Goal: Task Accomplishment & Management: Manage account settings

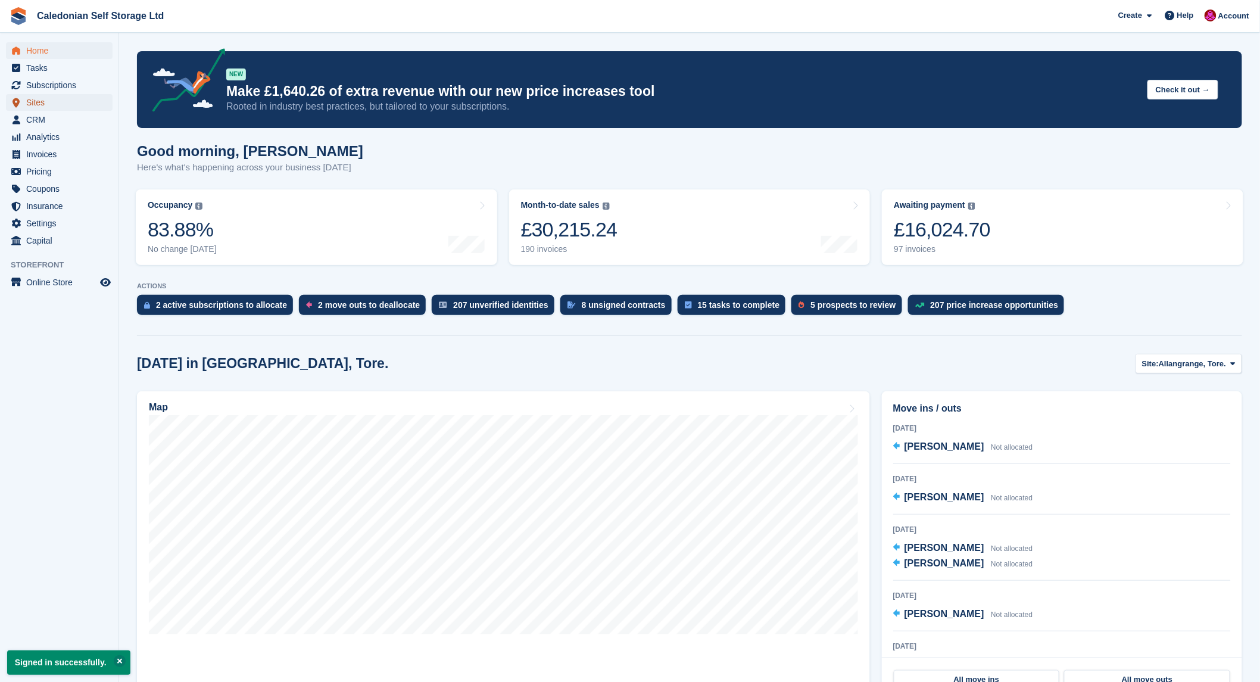
click at [39, 102] on span "Sites" at bounding box center [61, 102] width 71 height 17
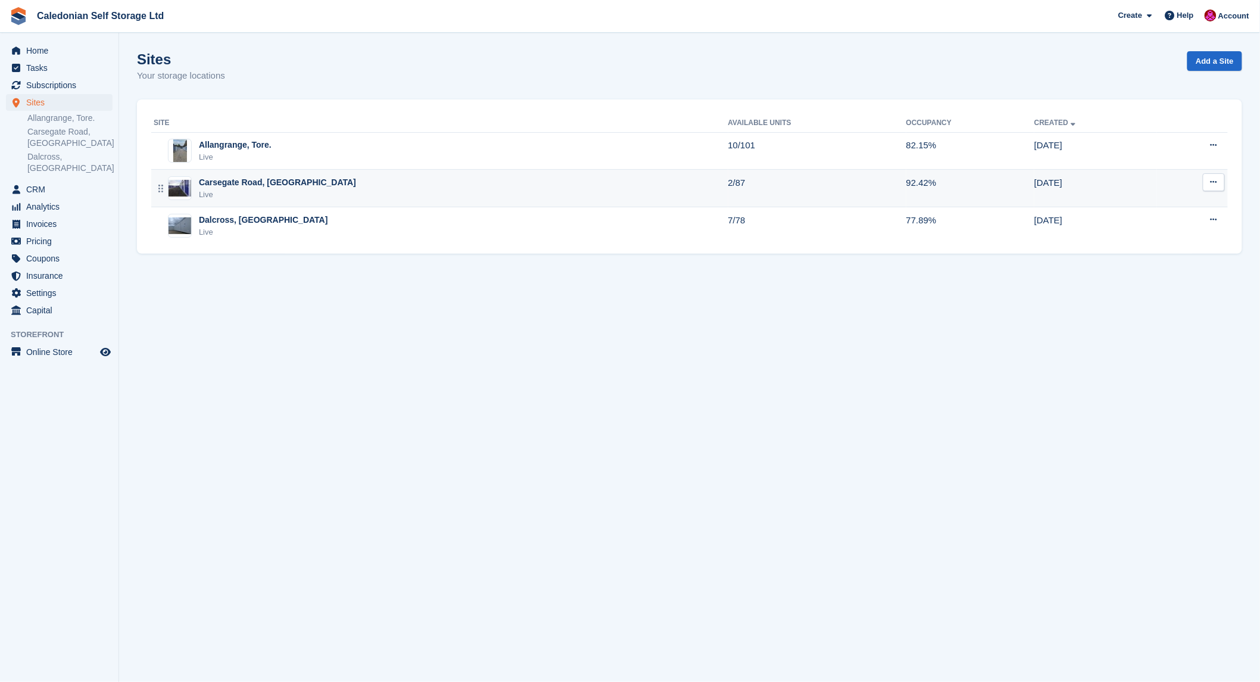
click at [231, 182] on div "Carsegate Road, [GEOGRAPHIC_DATA]" at bounding box center [277, 182] width 157 height 13
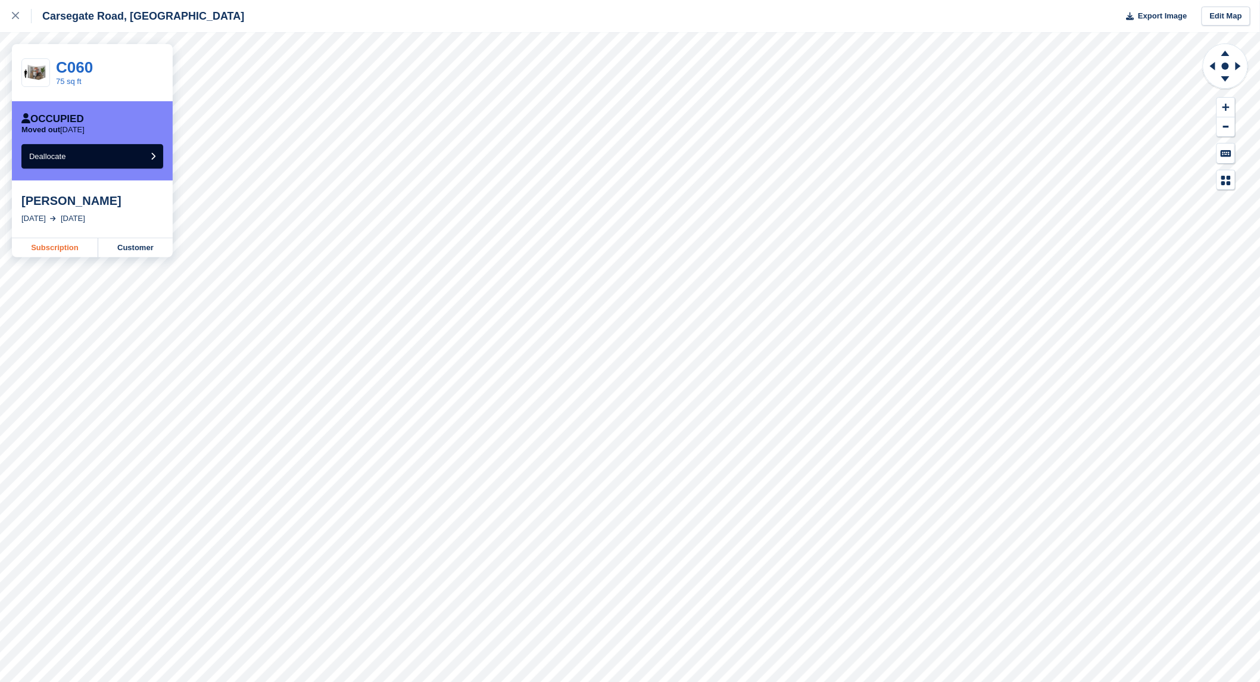
click at [51, 247] on link "Subscription" at bounding box center [55, 247] width 86 height 19
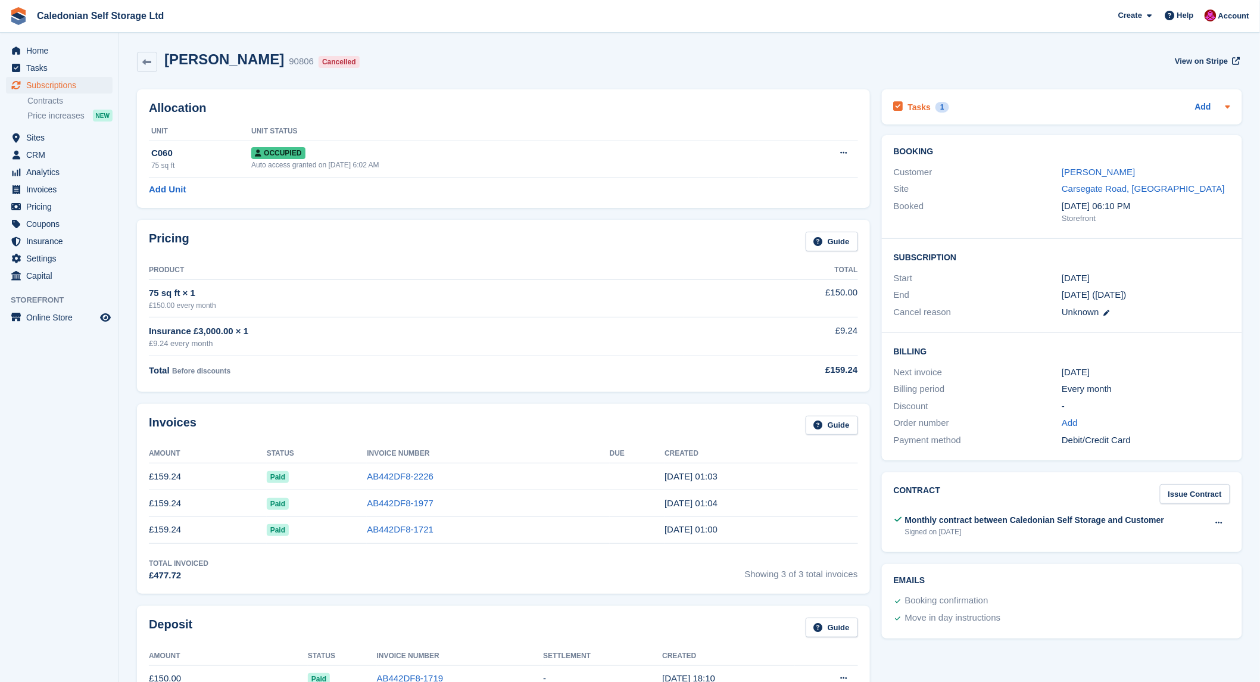
click at [1021, 104] on div "Tasks 1 Add" at bounding box center [1062, 107] width 336 height 16
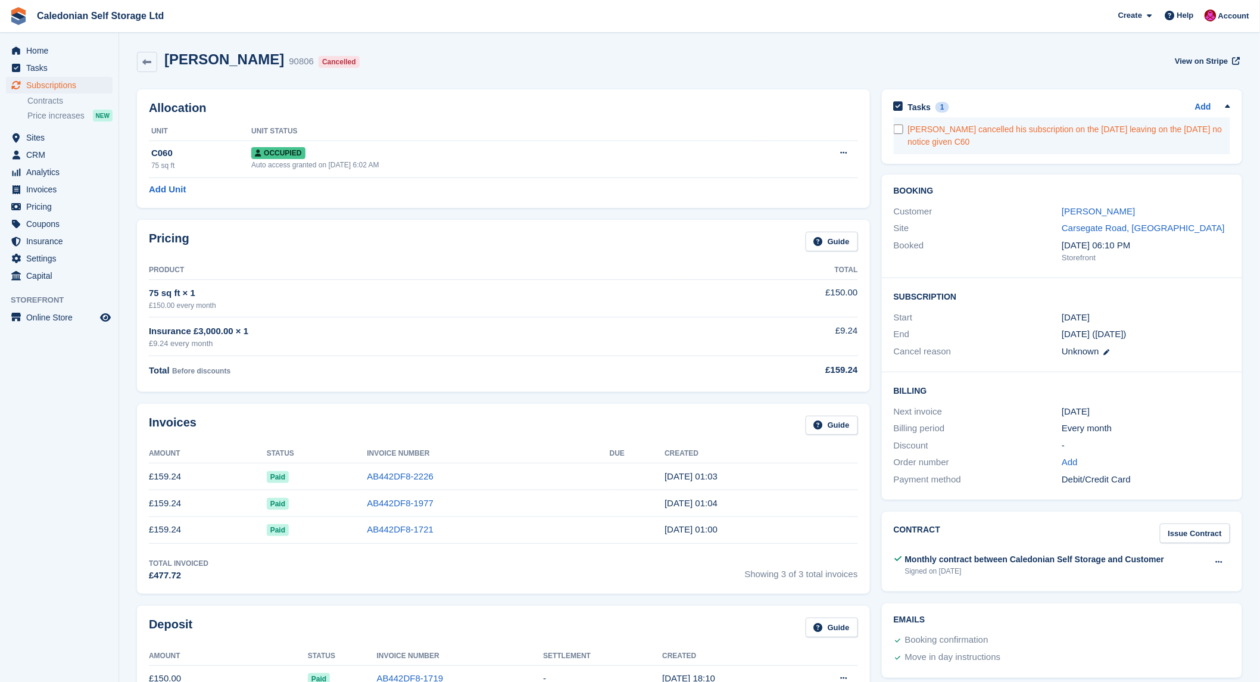
click at [1048, 144] on div "Jake Fraser cancelled his subscription on the 3rd of September leaving on the 1…" at bounding box center [1069, 135] width 322 height 25
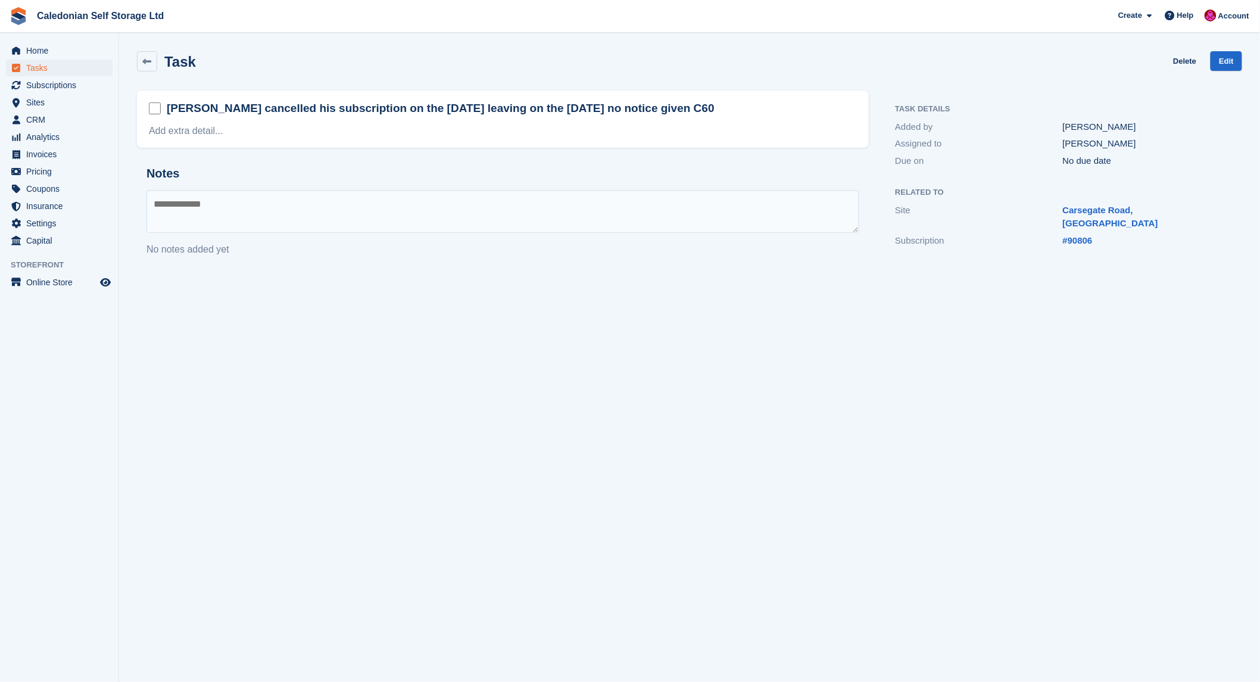
click at [775, 112] on div "Jake Fraser cancelled his subscription on the 3rd of September leaving on the 1…" at bounding box center [503, 109] width 708 height 18
click at [754, 110] on div "Jake Fraser cancelled his subscription on the 3rd of September leaving on the 1…" at bounding box center [503, 109] width 708 height 18
click at [205, 133] on link "Add extra detail..." at bounding box center [186, 131] width 74 height 10
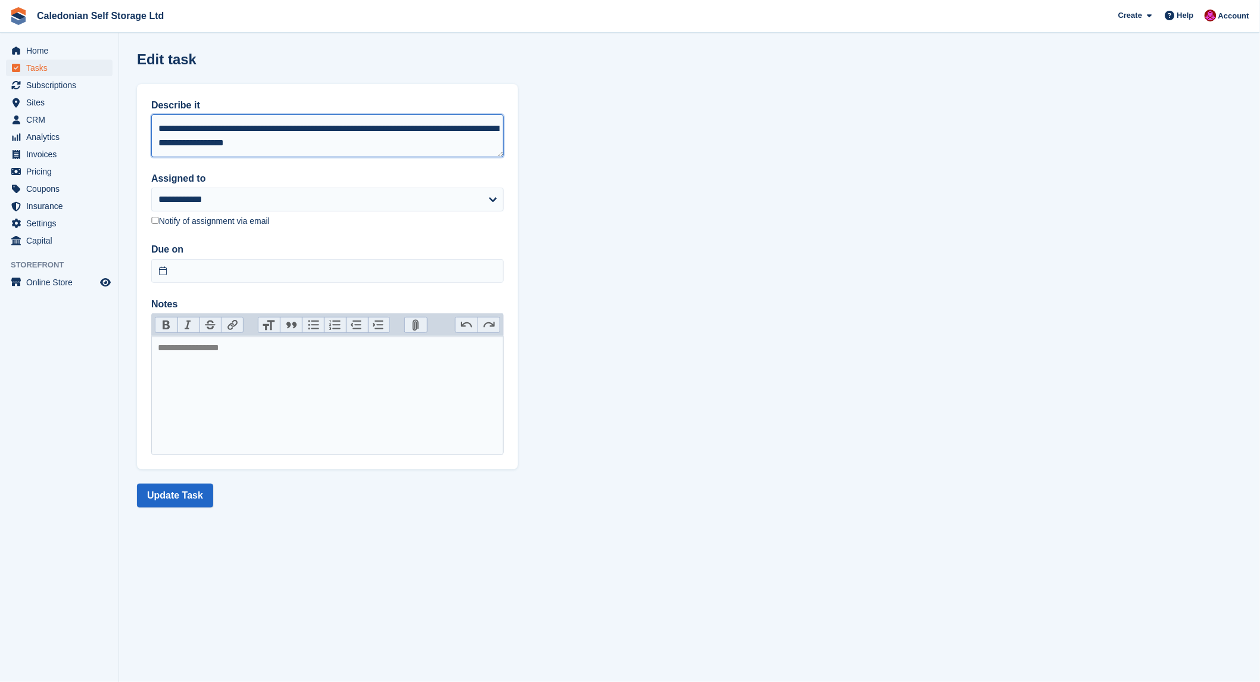
click at [329, 143] on textarea "**********" at bounding box center [327, 135] width 353 height 43
type textarea "**********"
click at [170, 497] on button "Update Task" at bounding box center [175, 496] width 76 height 24
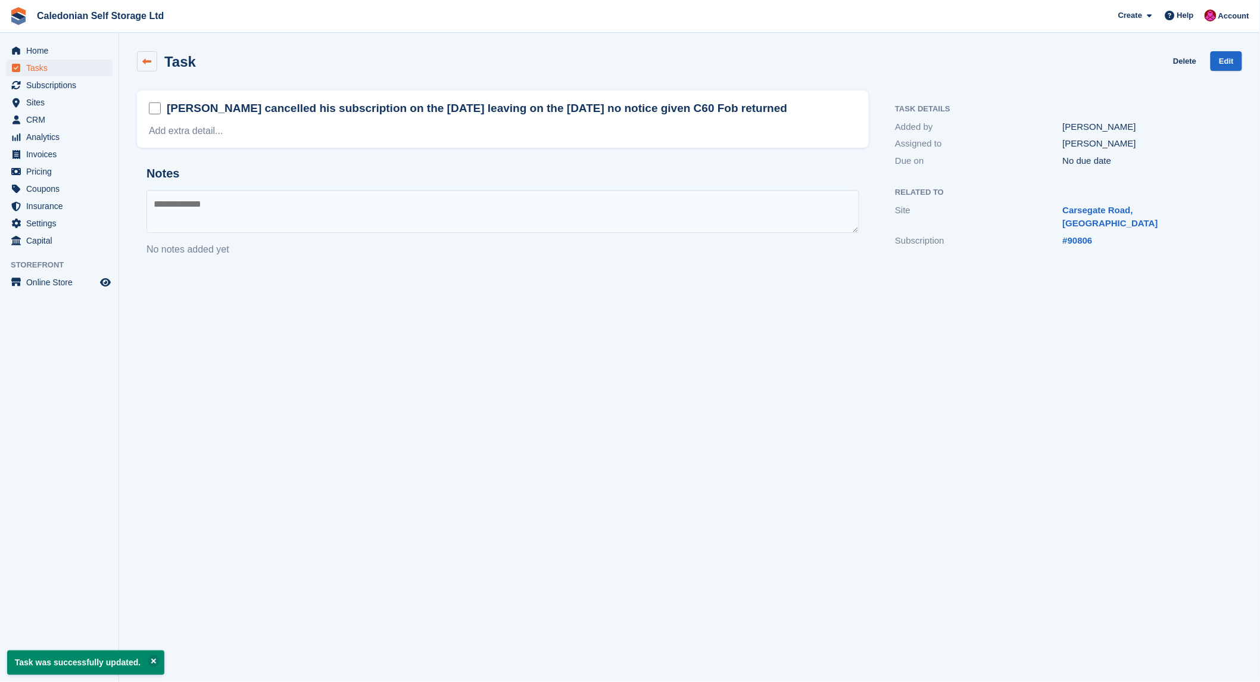
click at [149, 64] on icon at bounding box center [147, 61] width 9 height 9
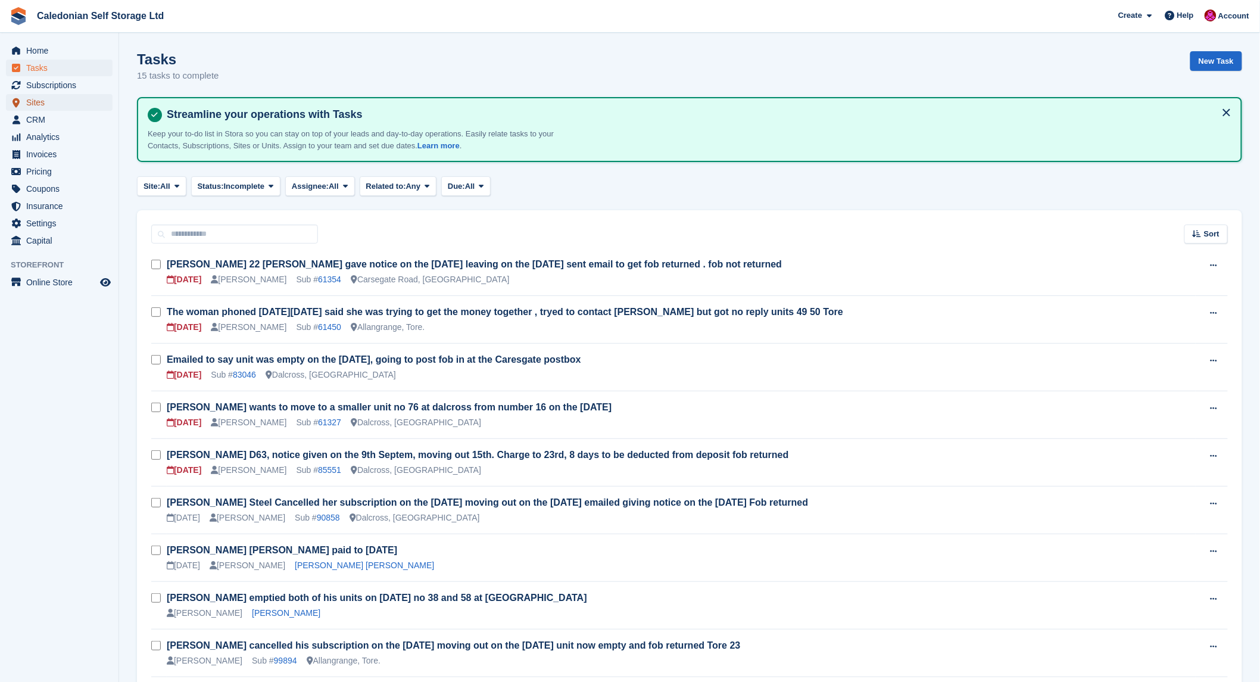
click at [28, 102] on span "Sites" at bounding box center [61, 102] width 71 height 17
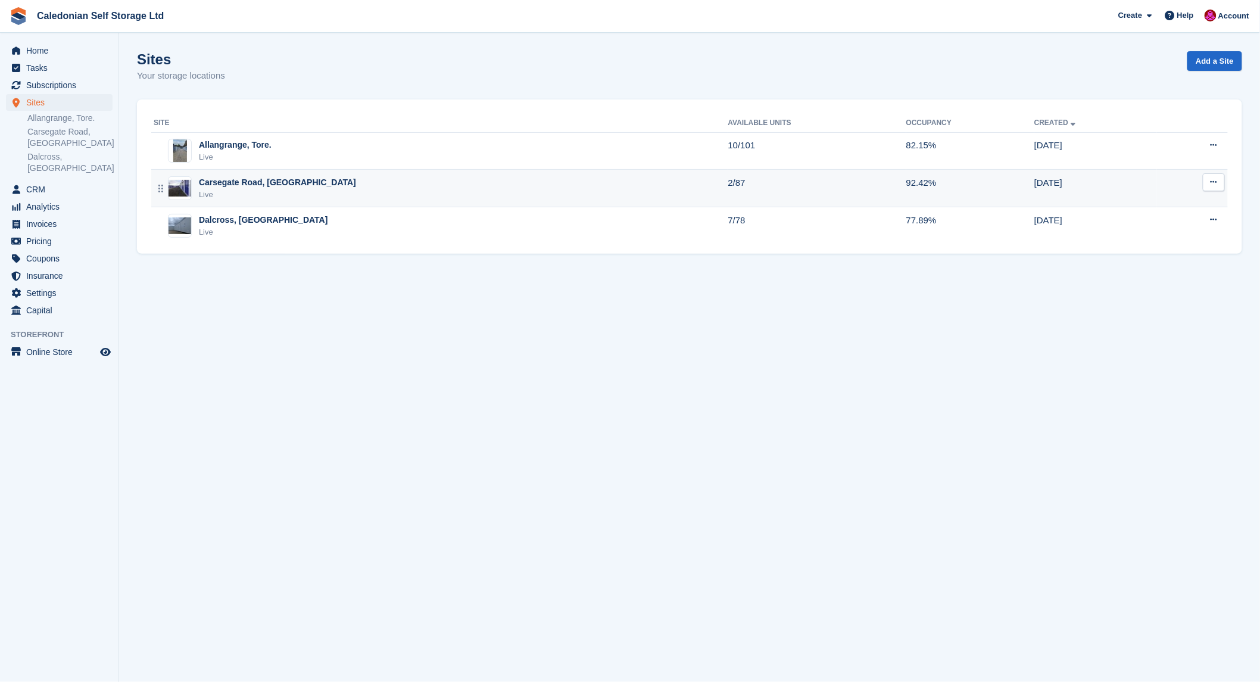
click at [199, 176] on div "Carsegate Road, Inverness" at bounding box center [277, 182] width 157 height 13
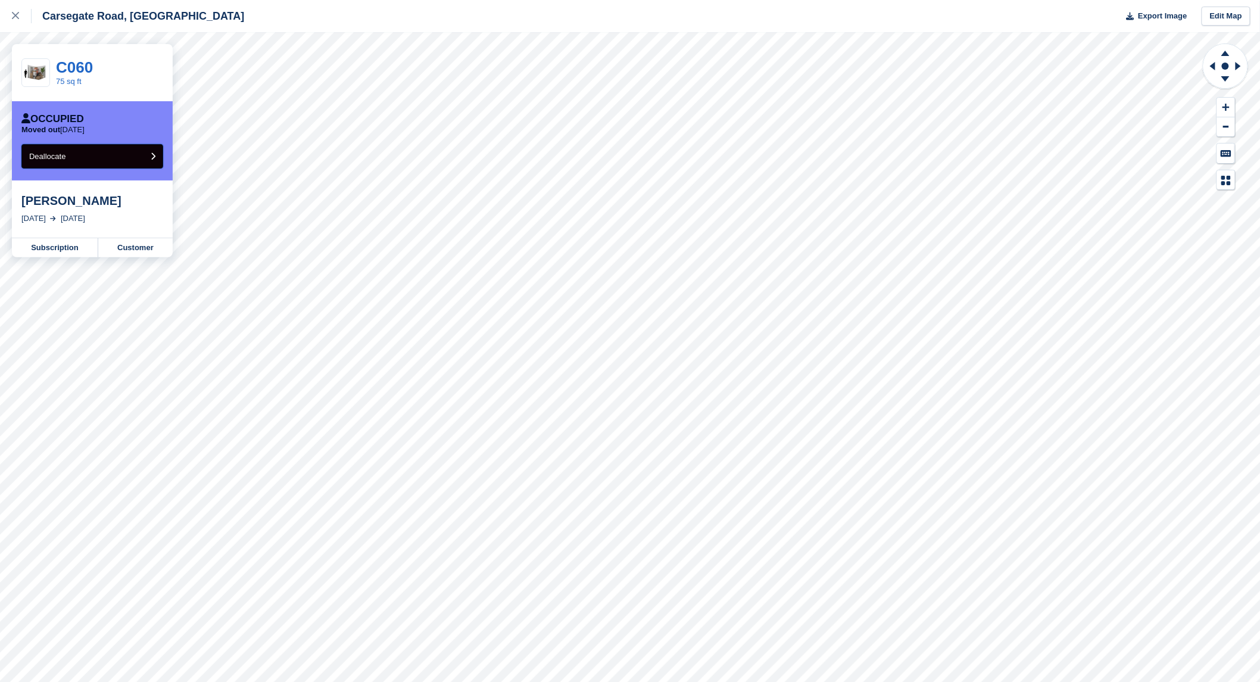
click at [148, 152] on button "Deallocate" at bounding box center [92, 156] width 142 height 24
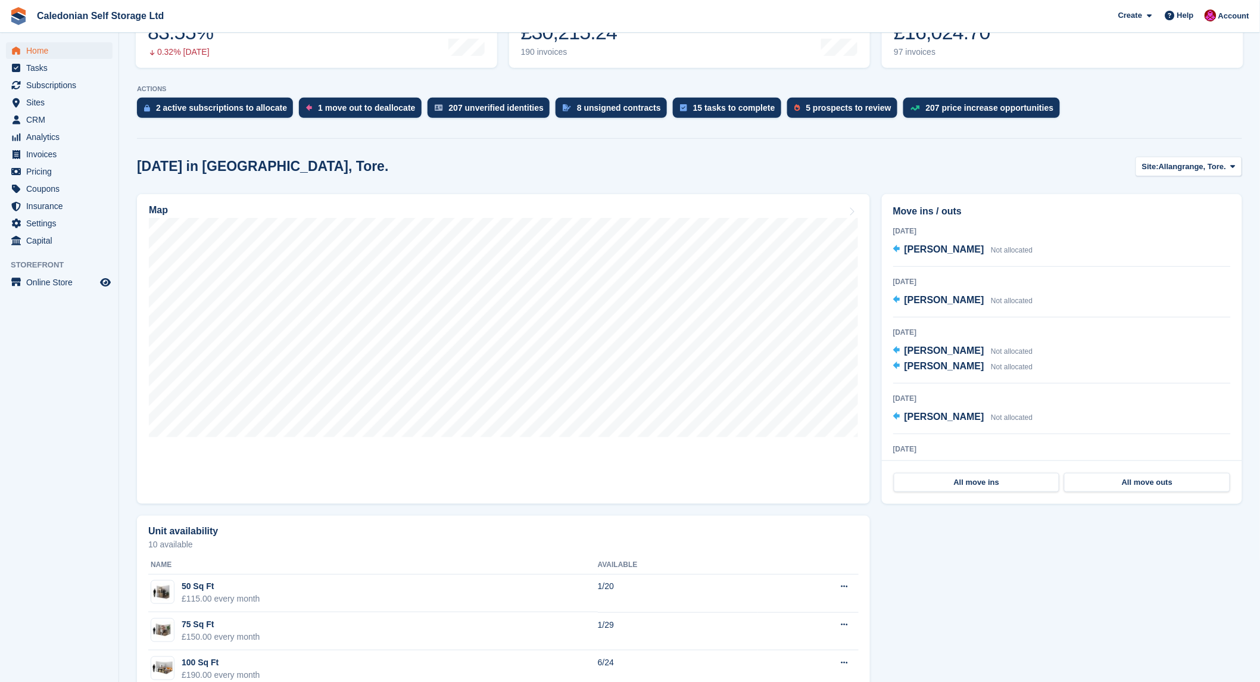
scroll to position [198, 0]
